Goal: Task Accomplishment & Management: Use online tool/utility

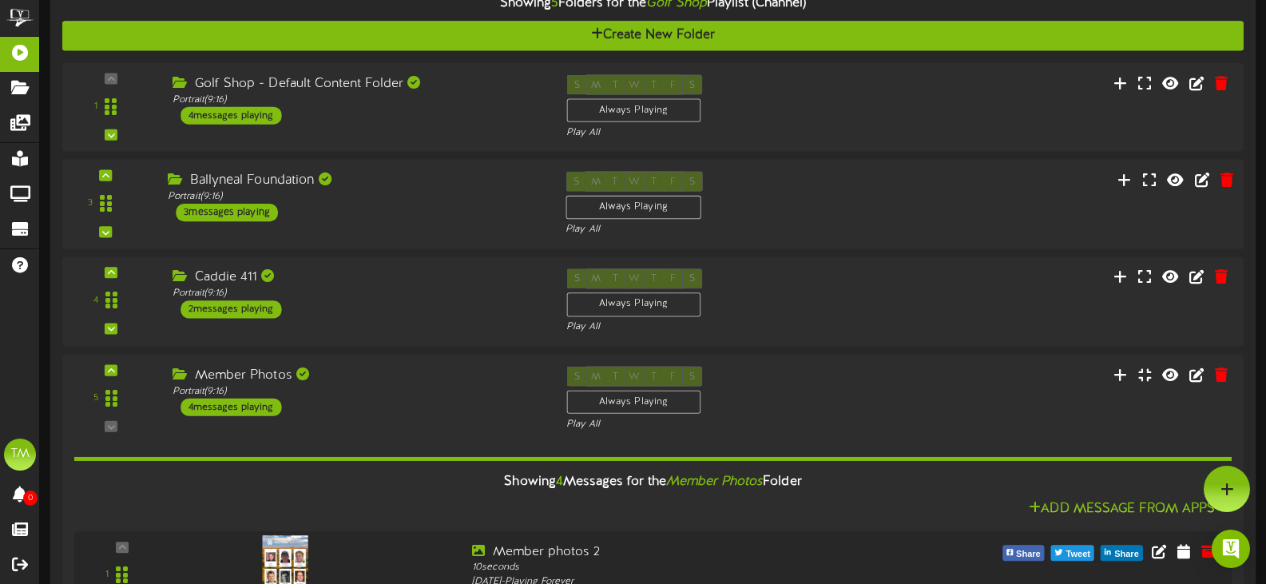
scroll to position [159, 0]
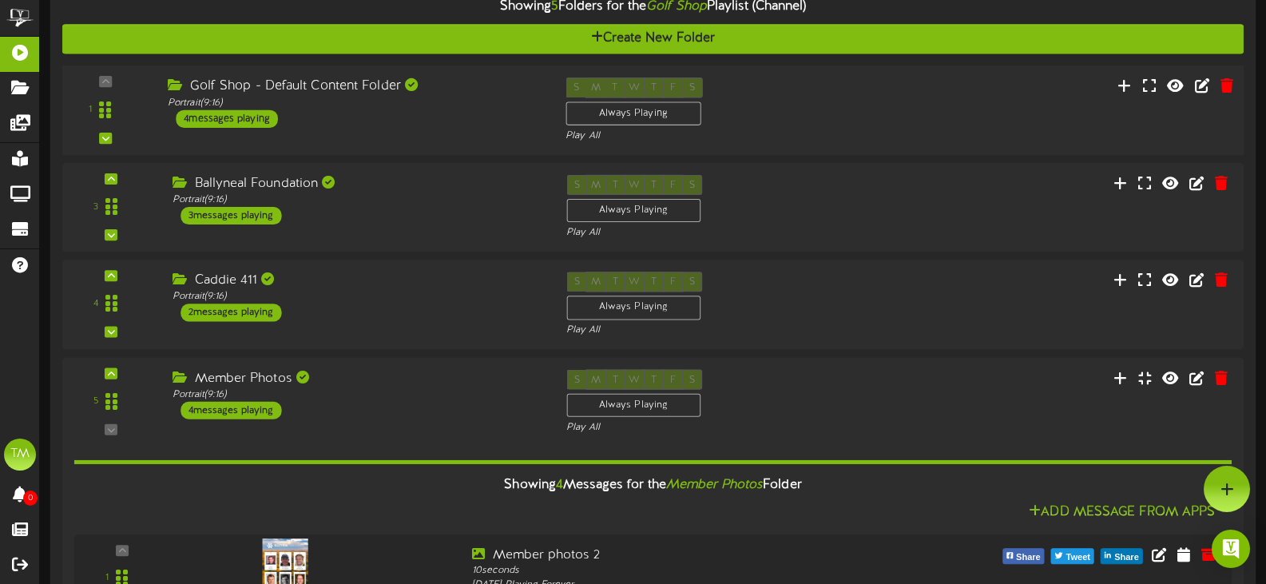
click at [352, 117] on div "Golf Shop - Default Content Folder Portrait ( 9:16 ) 4 messages playing" at bounding box center [355, 102] width 398 height 50
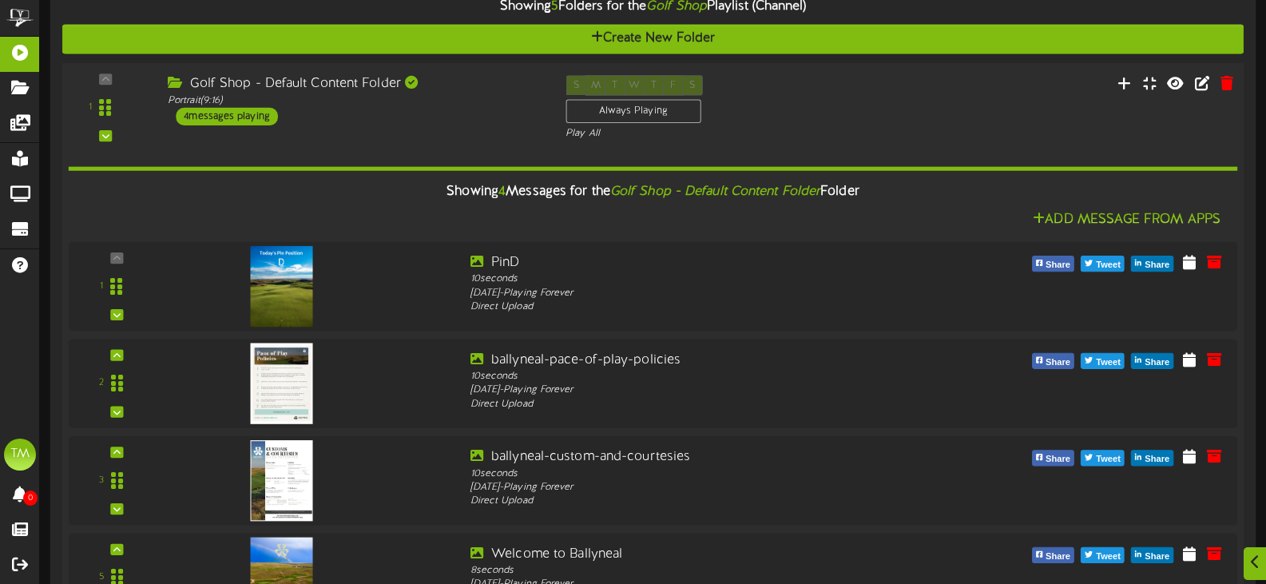
scroll to position [238, 0]
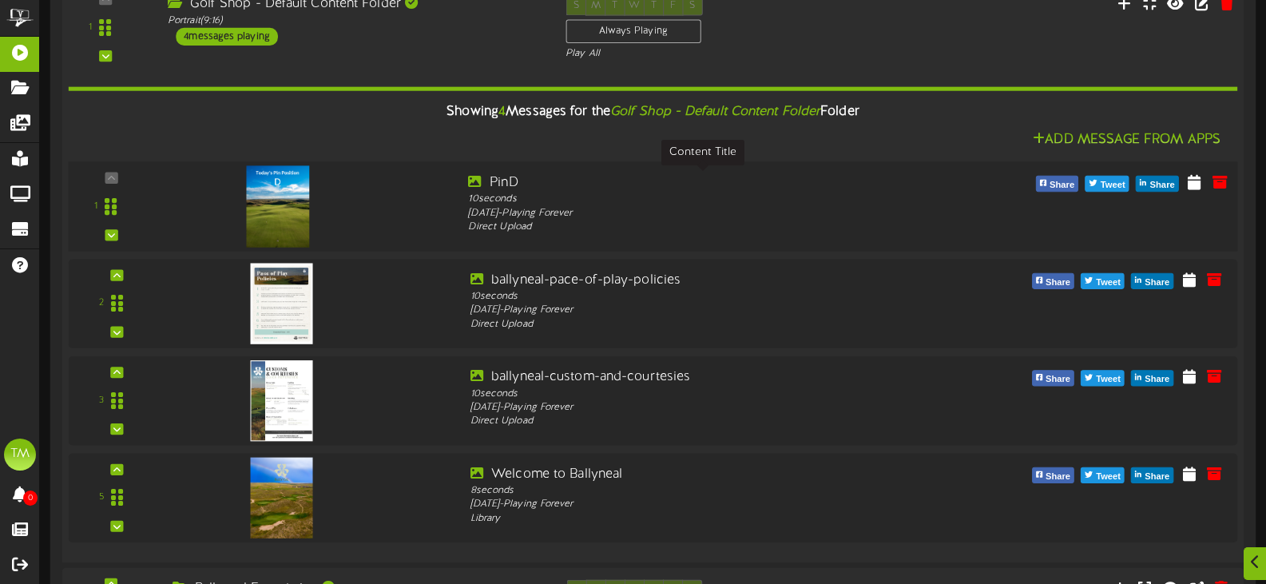
click at [515, 185] on div "PinD" at bounding box center [701, 182] width 467 height 18
click at [1195, 181] on icon at bounding box center [1195, 181] width 16 height 18
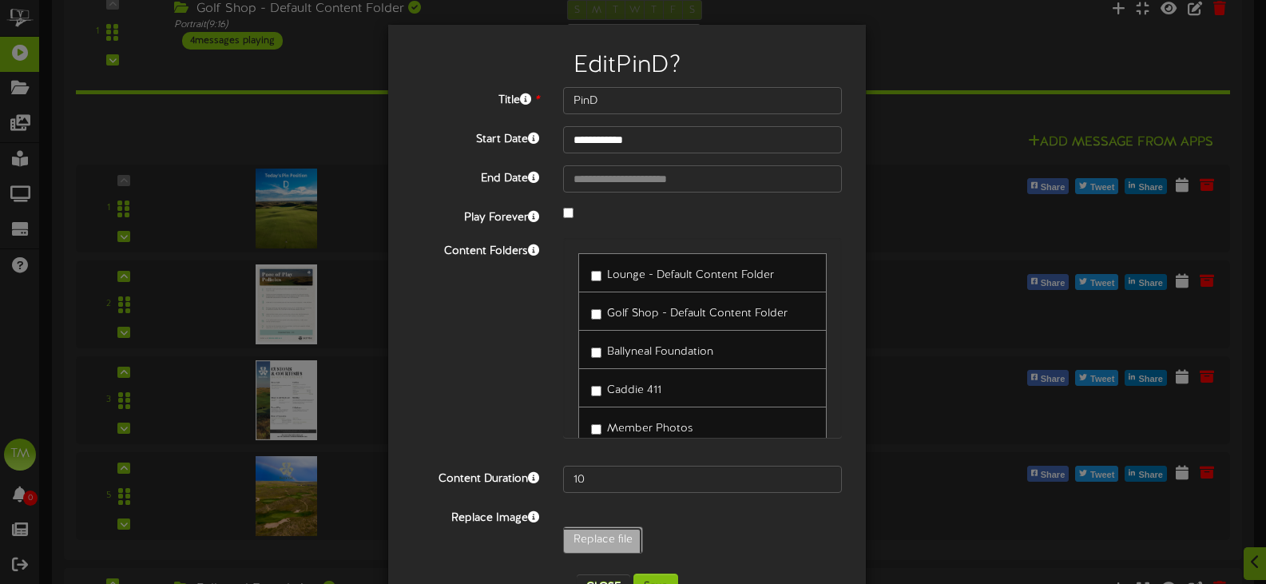
type input "**********"
type input "PinB"
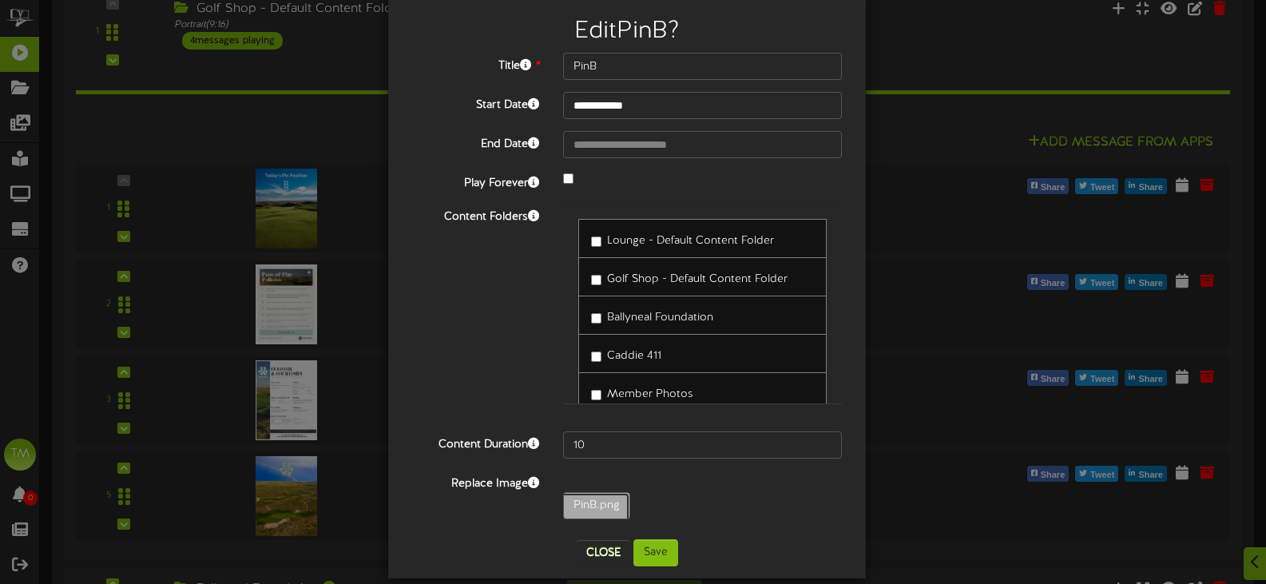
scroll to position [54, 0]
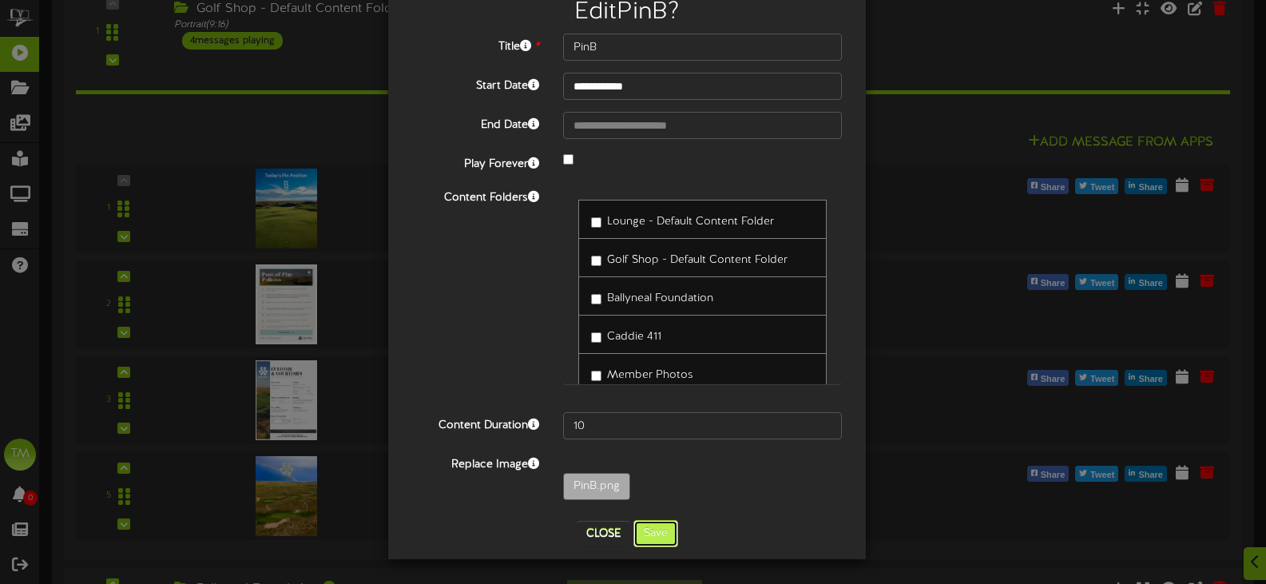
click at [656, 528] on button "Save" at bounding box center [655, 533] width 45 height 27
